Goal: Find specific page/section: Find specific page/section

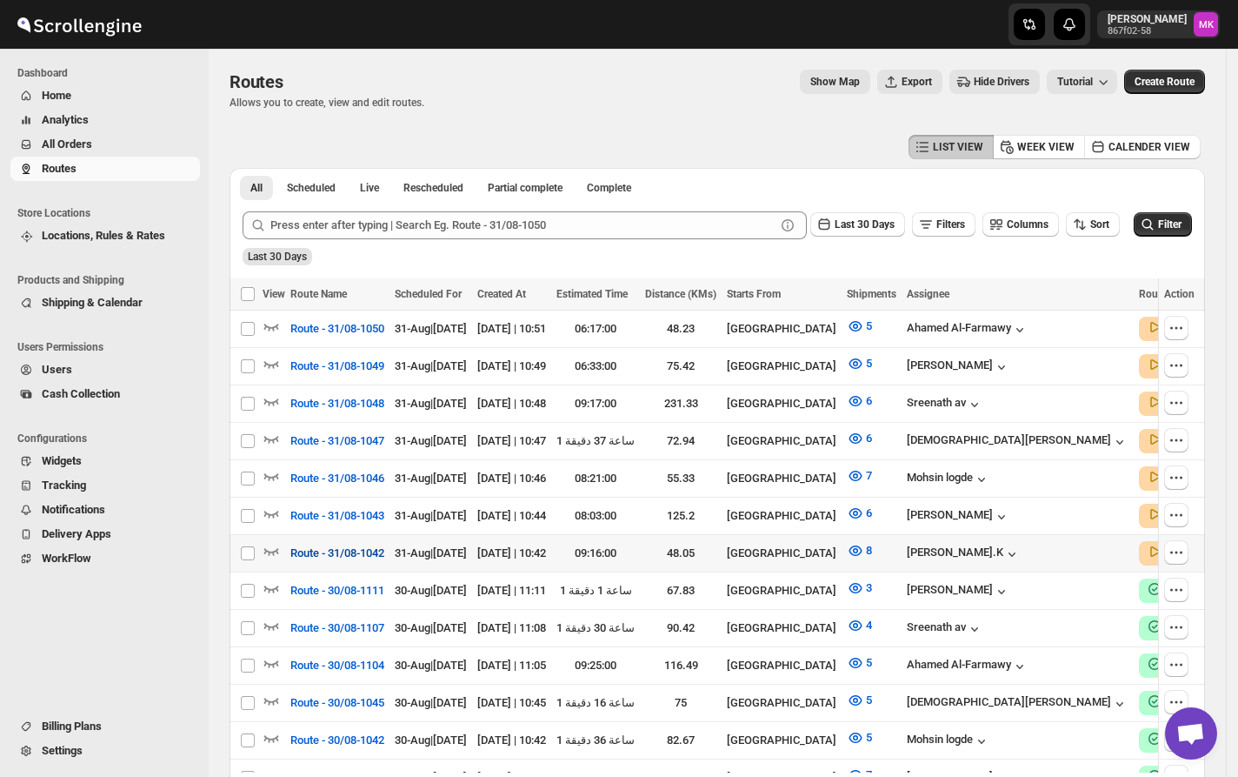
click at [330, 544] on span "Route - 31/08-1042" at bounding box center [337, 552] width 94 height 17
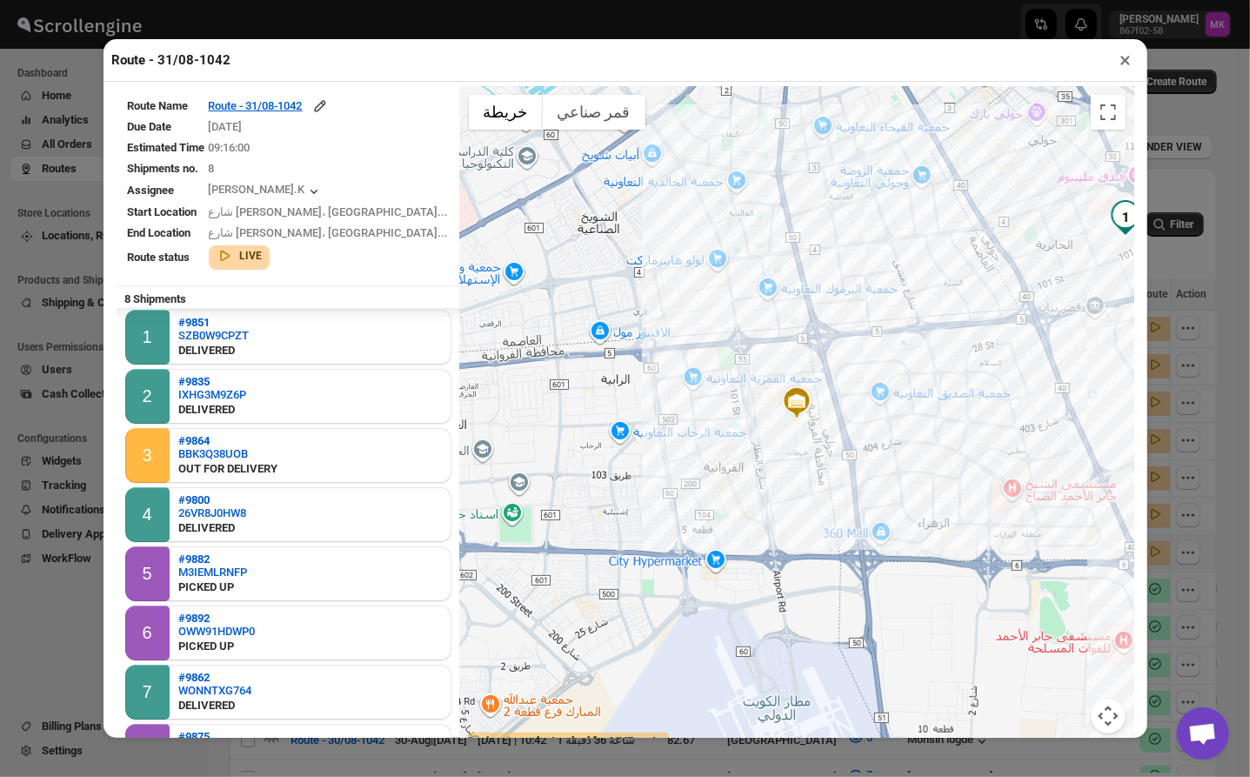
scroll to position [60, 0]
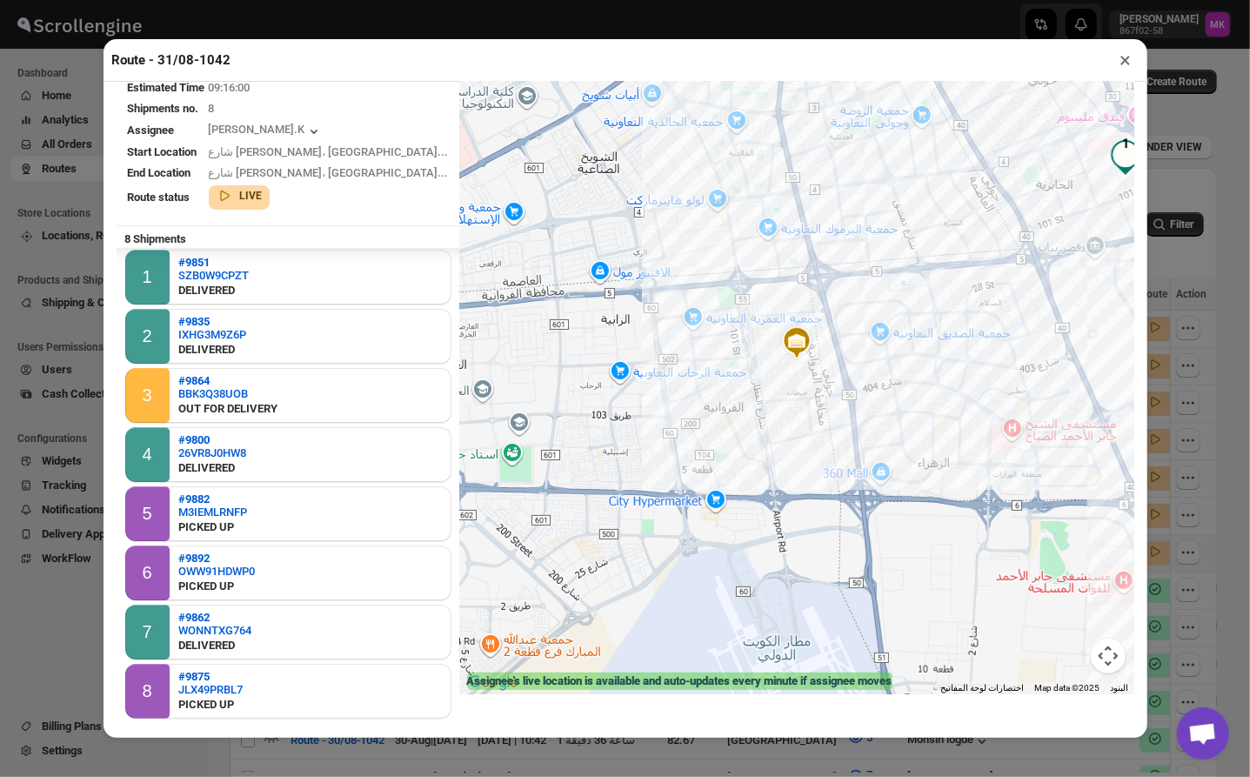
click at [1118, 61] on button "×" at bounding box center [1125, 60] width 25 height 24
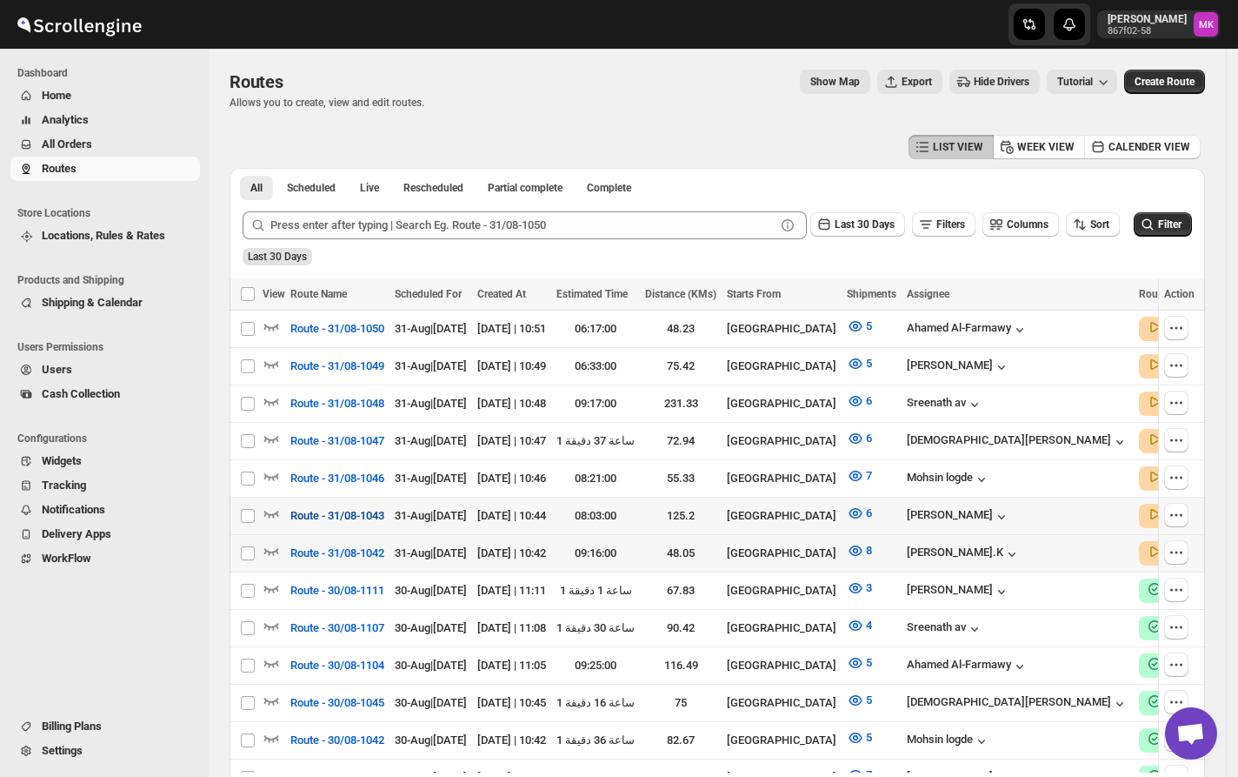
click at [360, 507] on span "Route - 31/08-1043" at bounding box center [337, 515] width 94 height 17
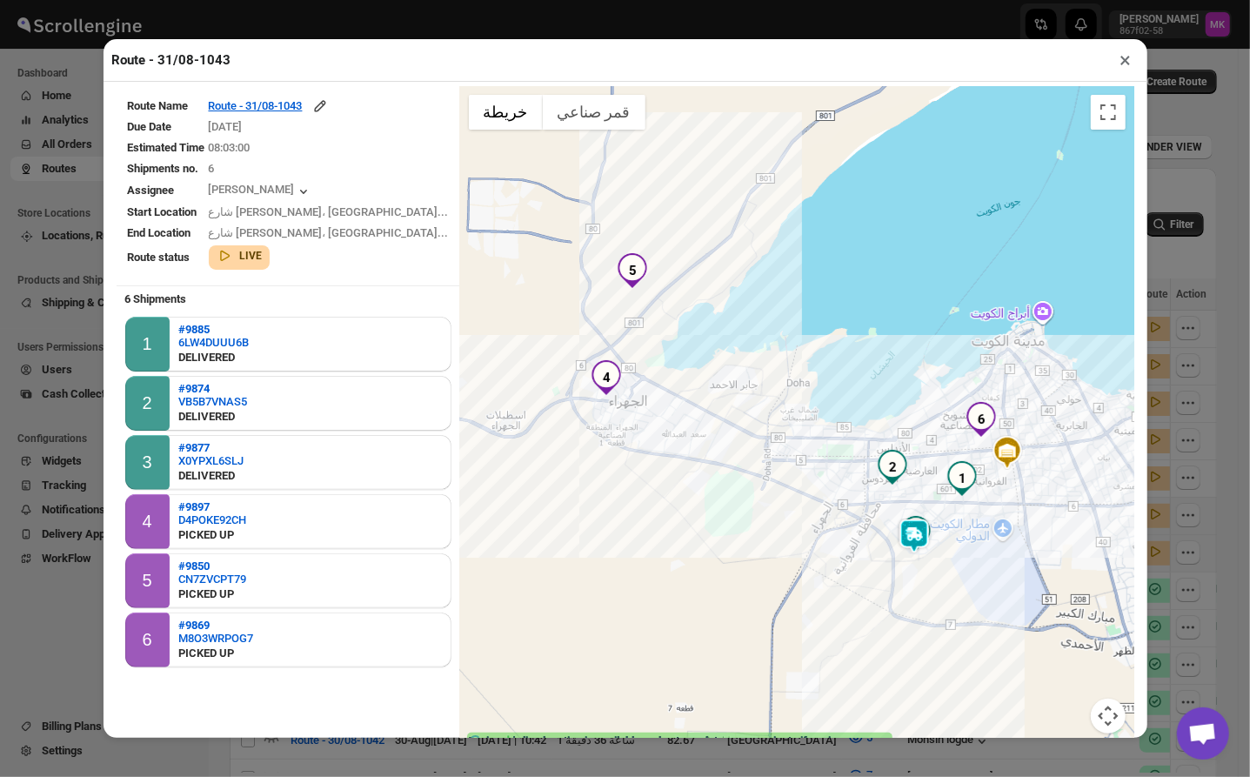
click at [1128, 59] on button "×" at bounding box center [1125, 60] width 25 height 24
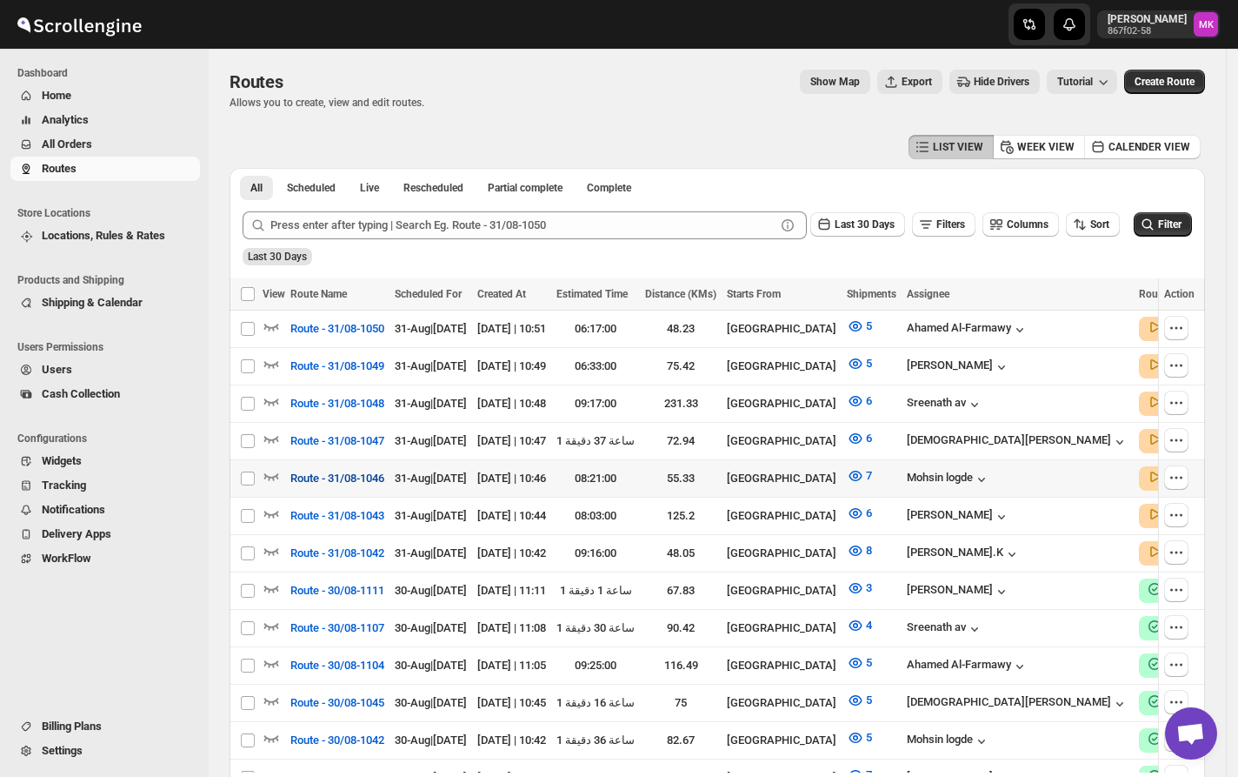
click at [344, 475] on span "Route - 31/08-1046" at bounding box center [337, 478] width 94 height 17
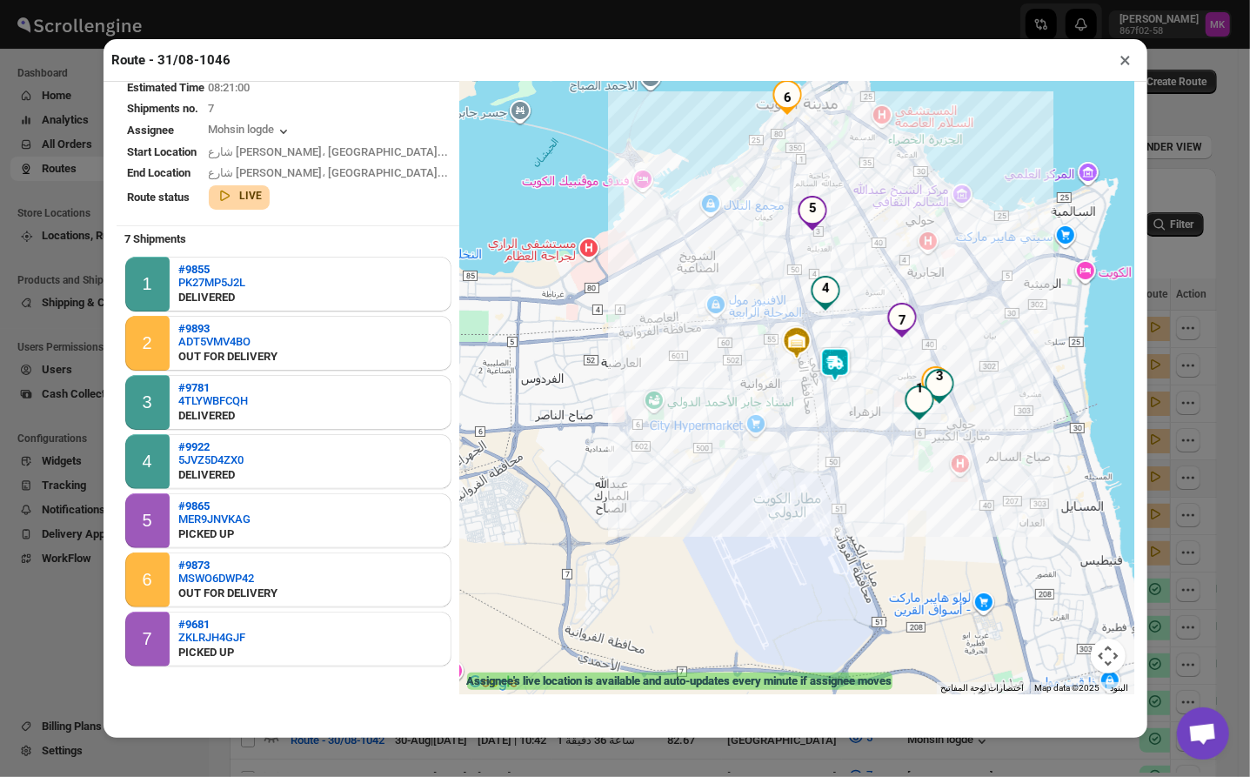
click at [1120, 66] on button "×" at bounding box center [1125, 60] width 25 height 24
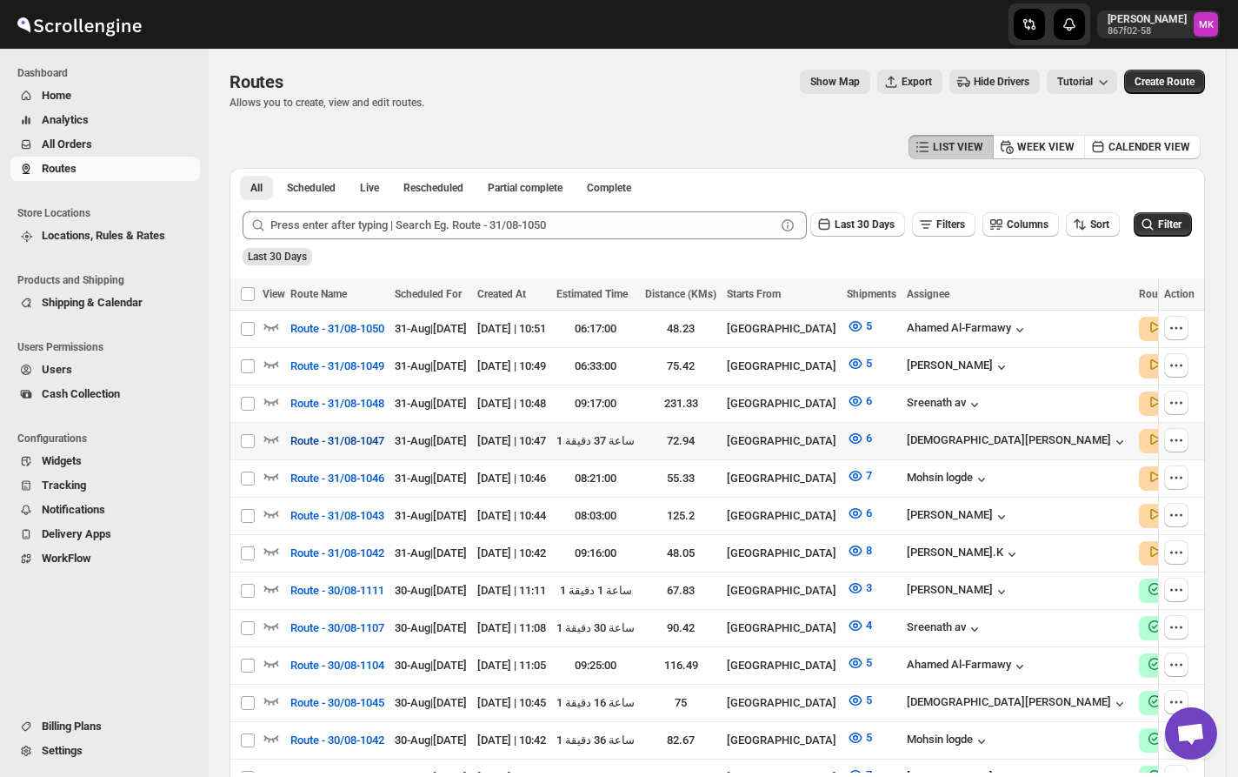
click at [287, 438] on button "Route - 31/08-1047" at bounding box center [337, 441] width 115 height 28
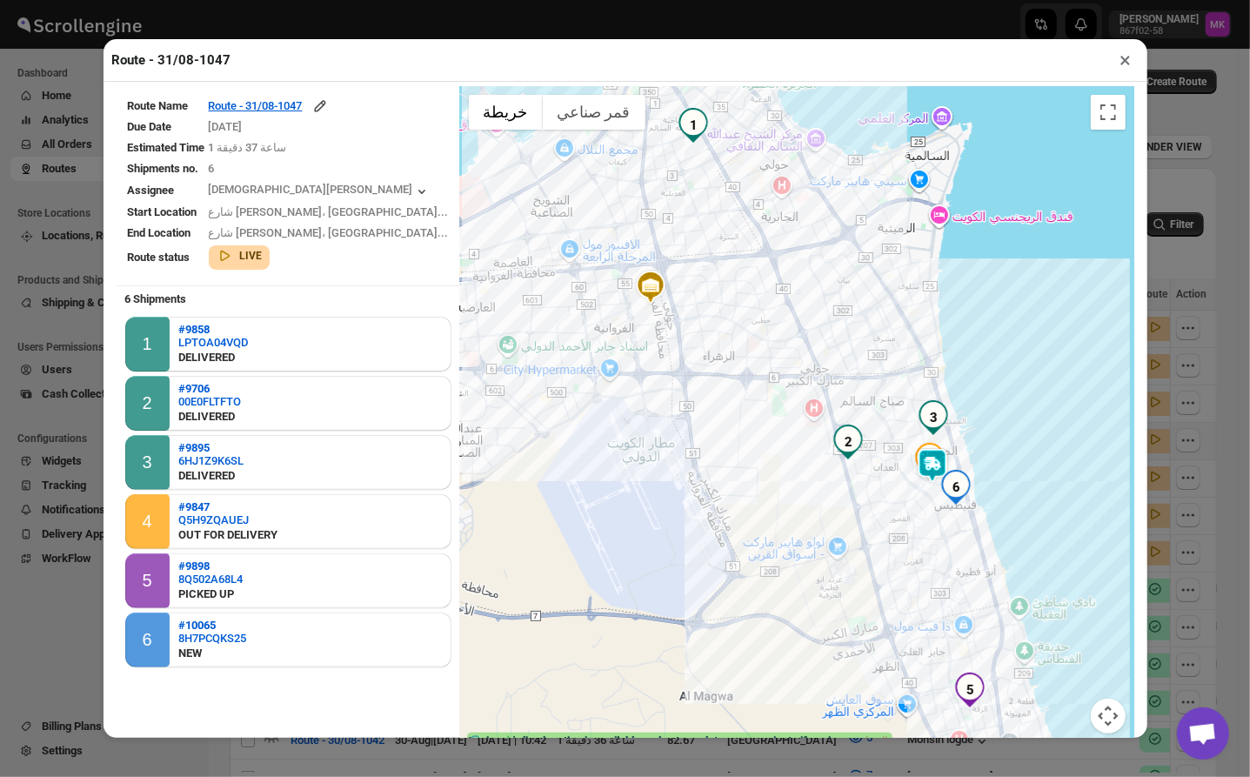
click at [1128, 64] on button "×" at bounding box center [1125, 60] width 25 height 24
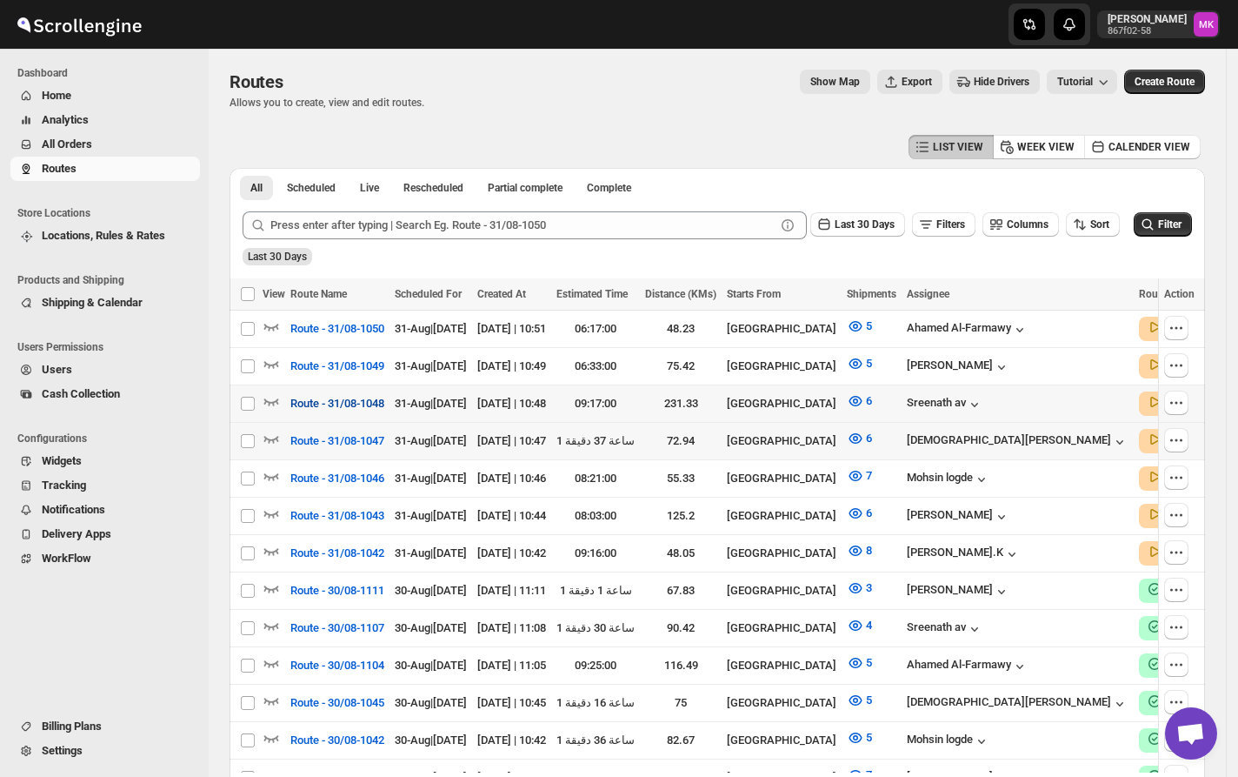
click at [339, 404] on span "Route - 31/08-1048" at bounding box center [337, 403] width 94 height 17
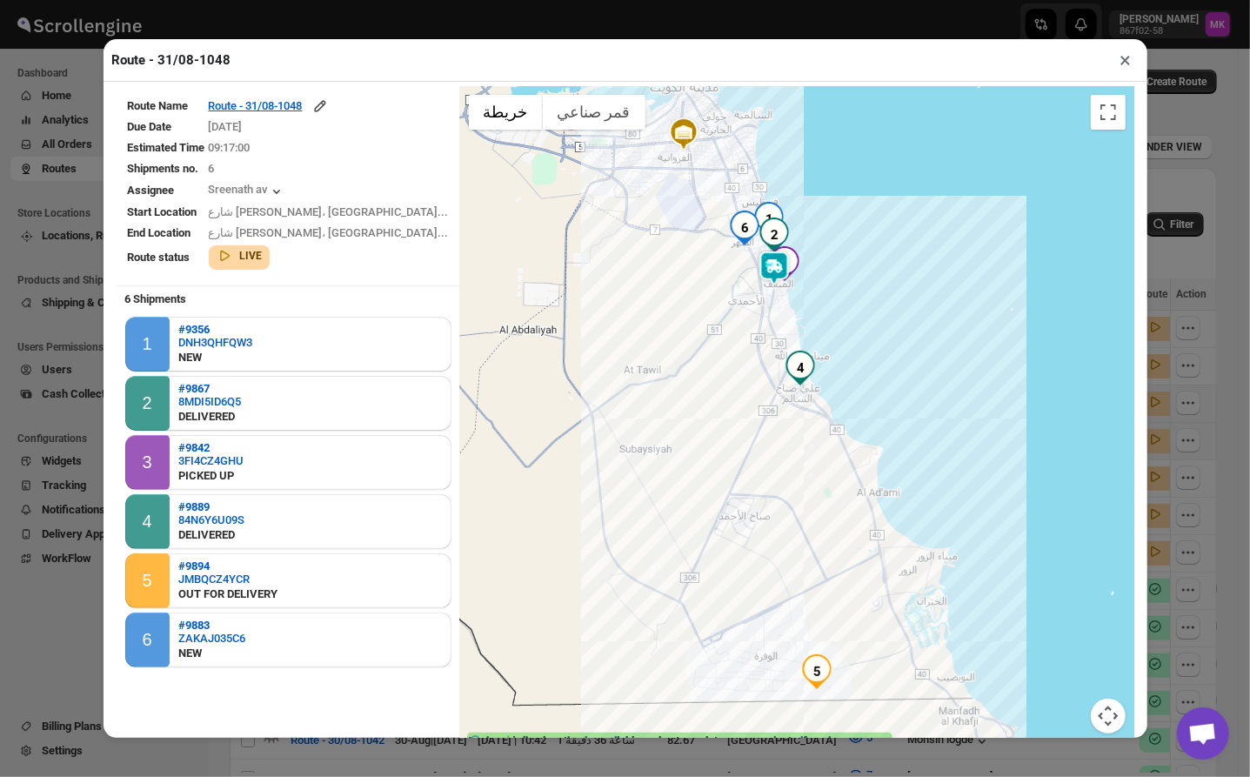
click at [1128, 57] on button "×" at bounding box center [1125, 60] width 25 height 24
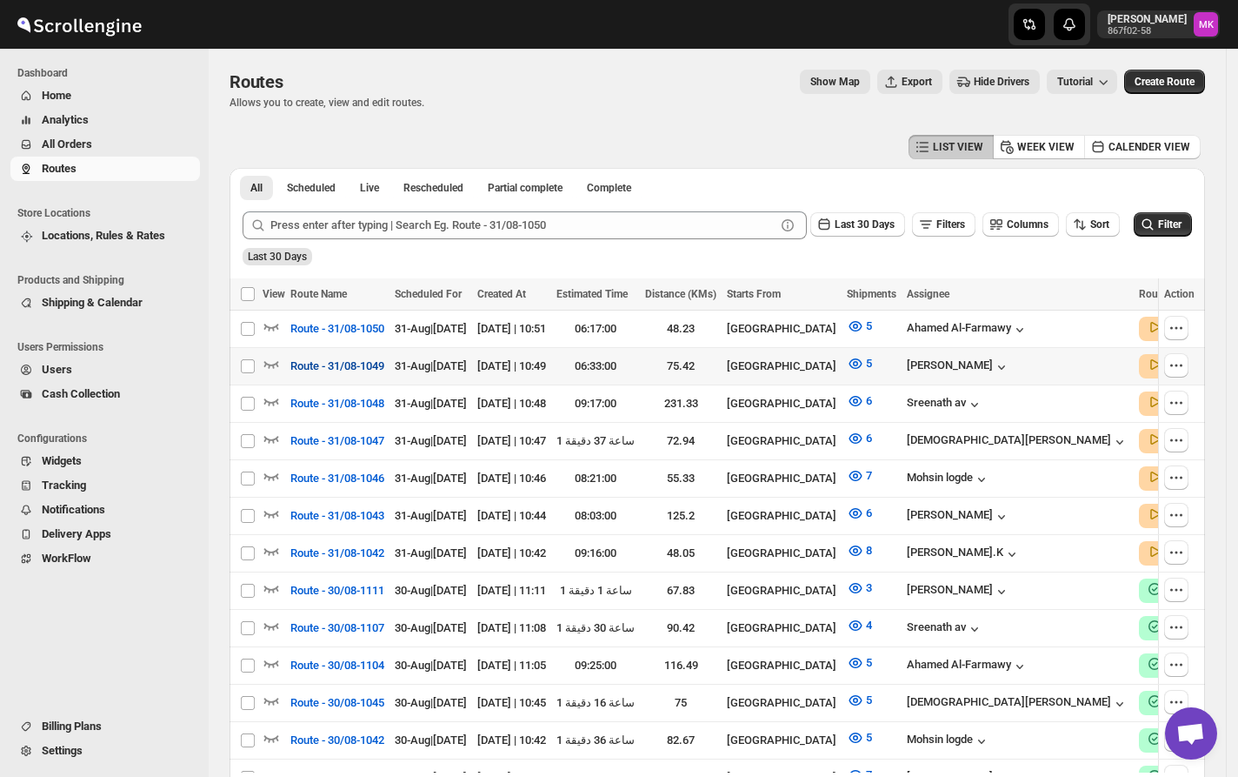
click at [345, 370] on span "Route - 31/08-1049" at bounding box center [337, 365] width 94 height 17
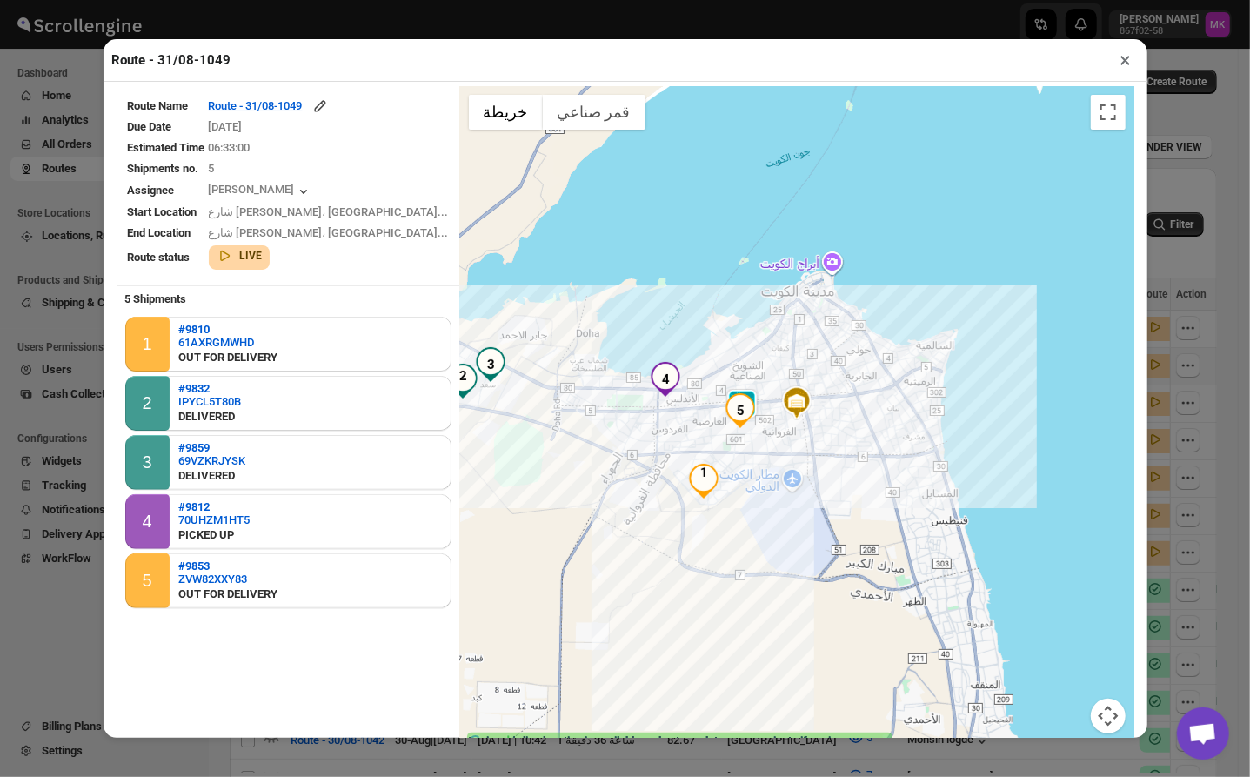
click at [1124, 67] on button "×" at bounding box center [1125, 60] width 25 height 24
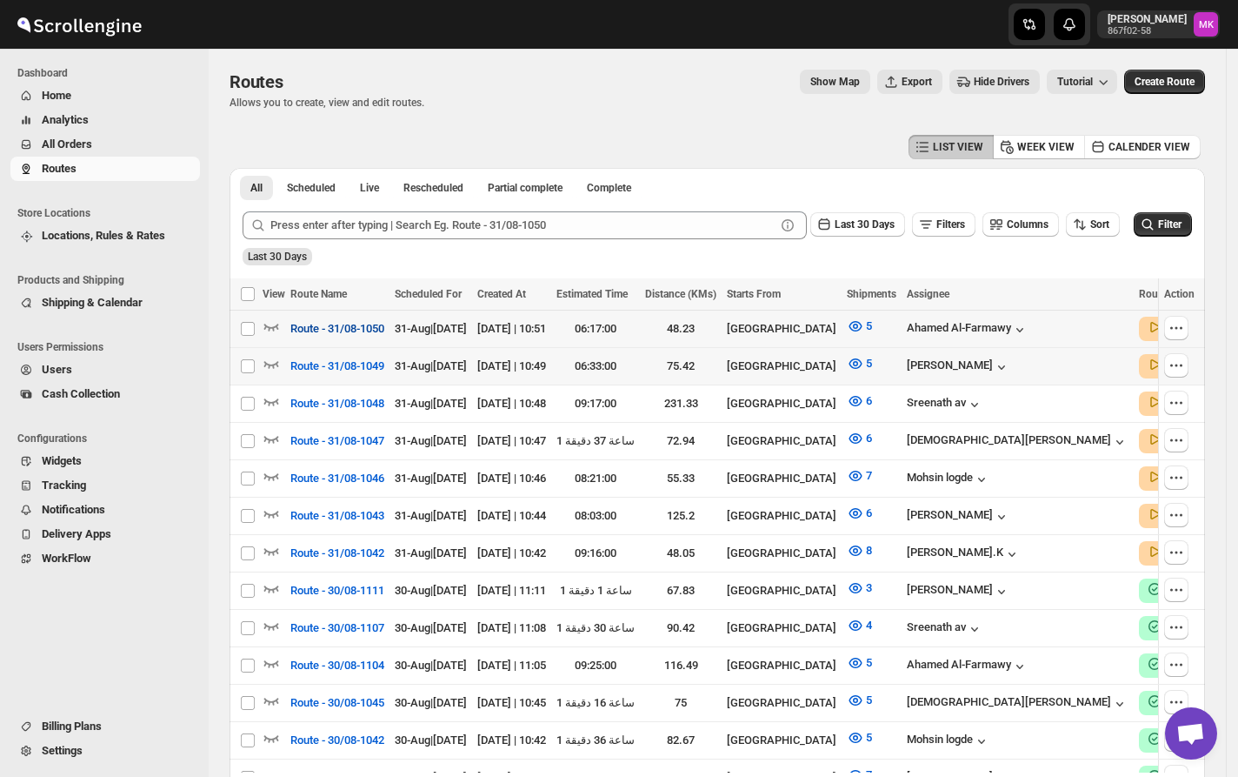
click at [363, 332] on span "Route - 31/08-1050" at bounding box center [337, 328] width 94 height 17
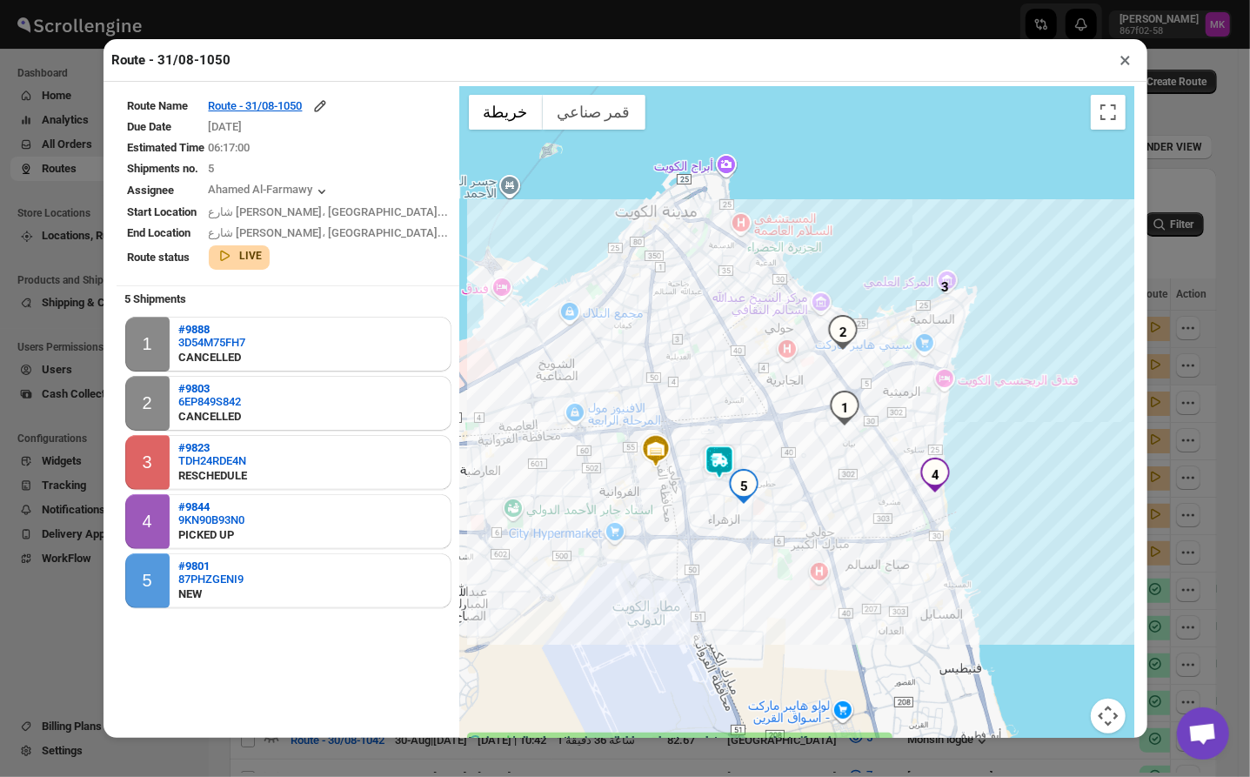
click at [1122, 70] on button "×" at bounding box center [1125, 60] width 25 height 24
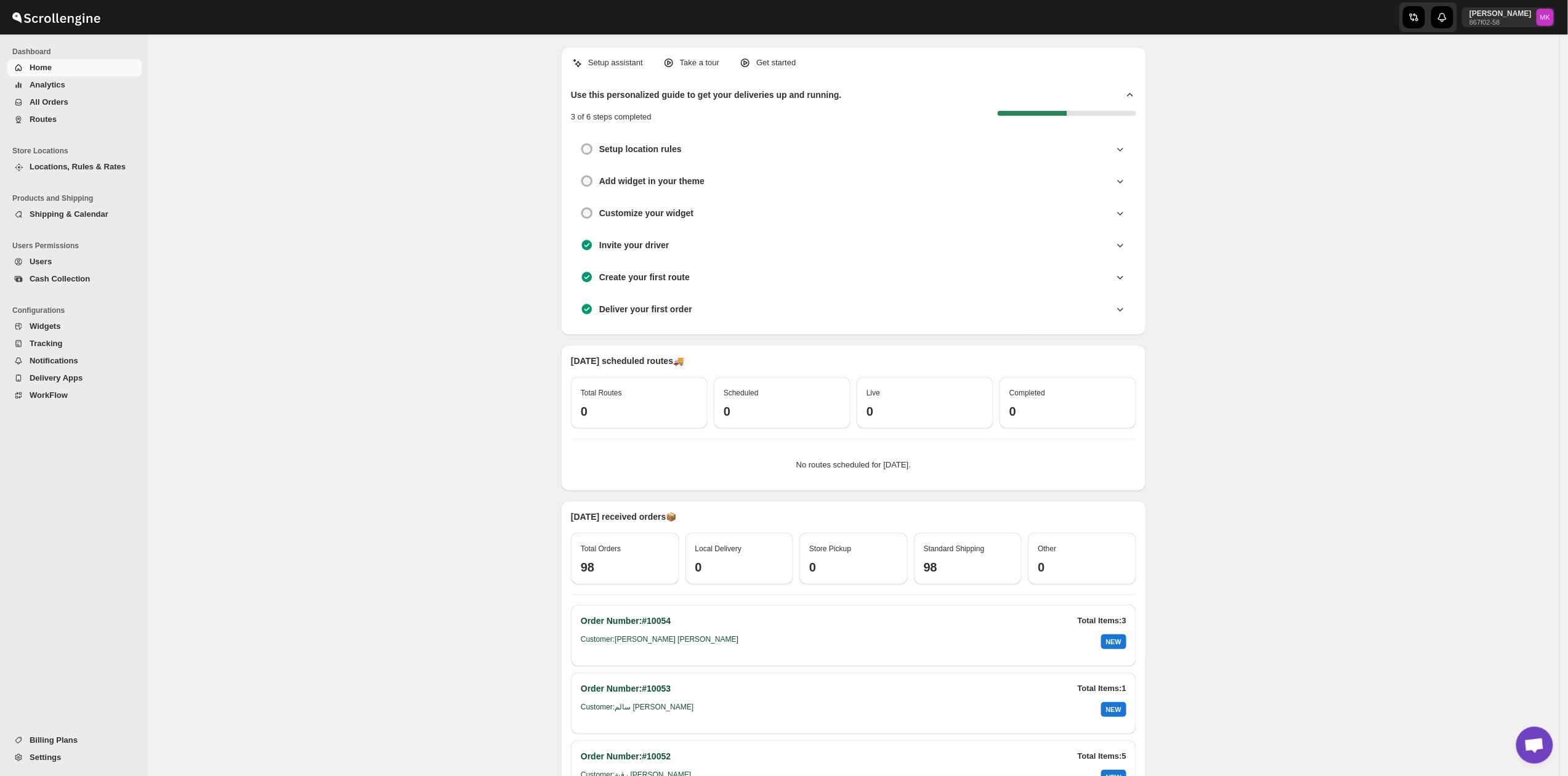
click at [45, 276] on span "Cash Collection" at bounding box center [59, 278] width 60 height 9
